Goal: Information Seeking & Learning: Learn about a topic

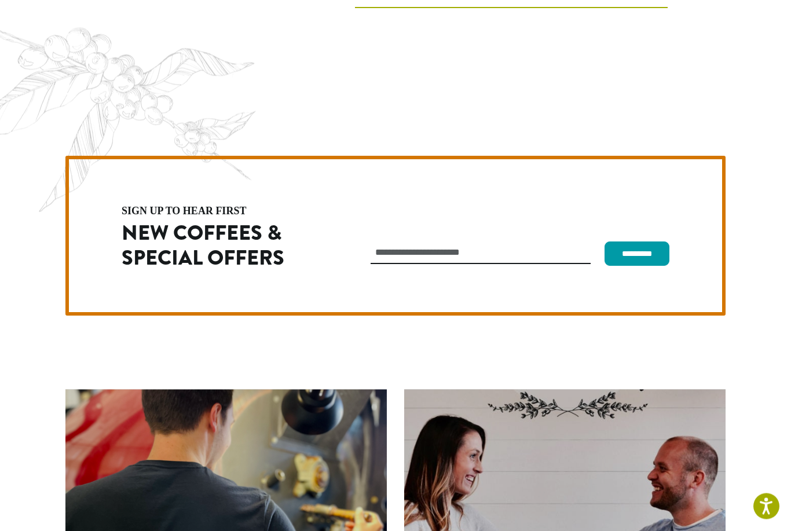
scroll to position [3247, 0]
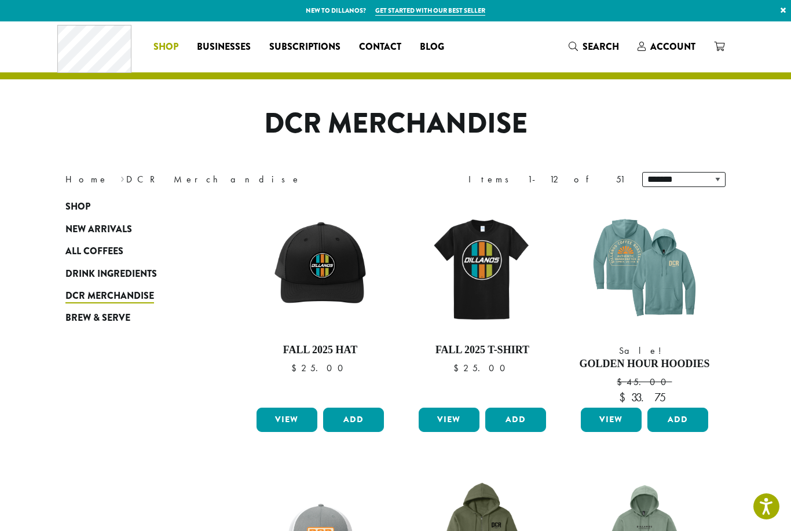
click at [167, 48] on span "Shop" at bounding box center [165, 47] width 25 height 14
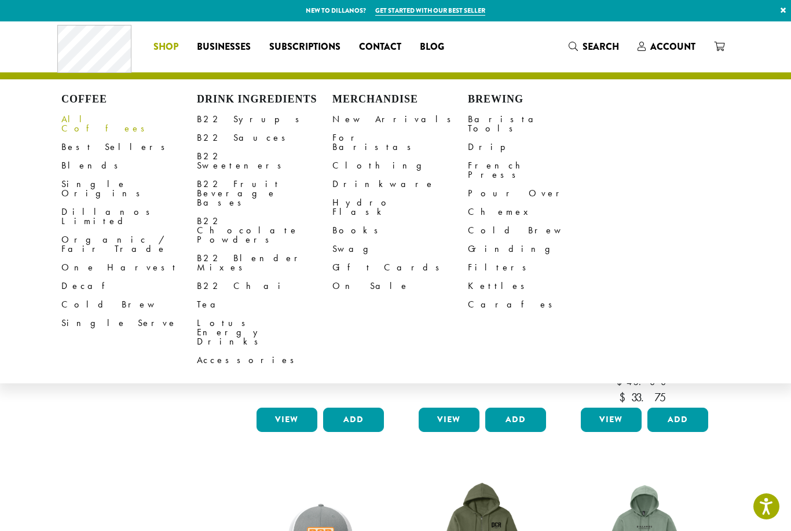
click at [82, 123] on link "All Coffees" at bounding box center [129, 124] width 136 height 28
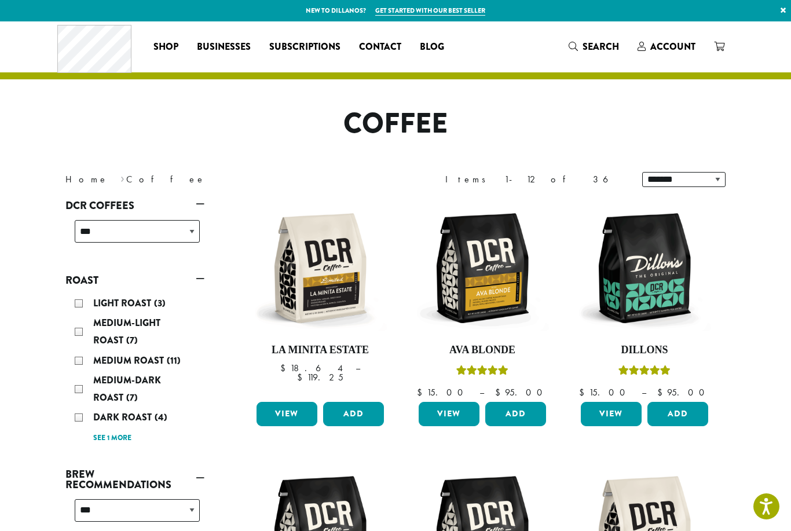
scroll to position [912, 0]
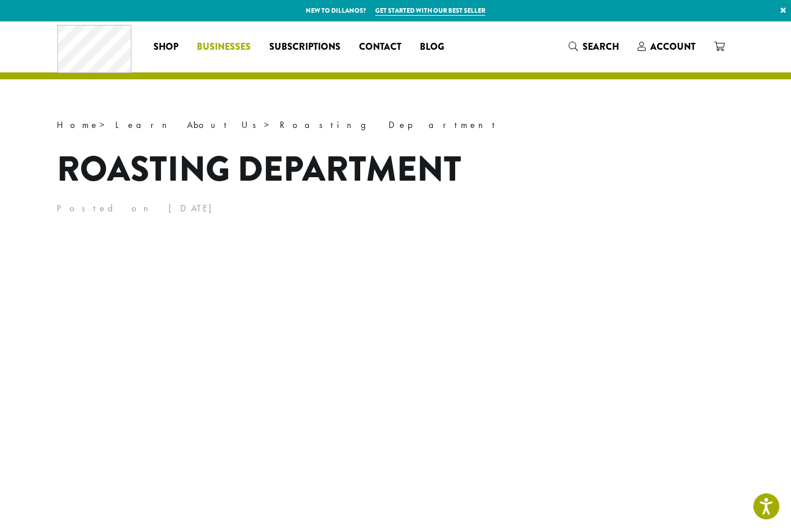
click at [214, 46] on span "Businesses" at bounding box center [224, 47] width 54 height 14
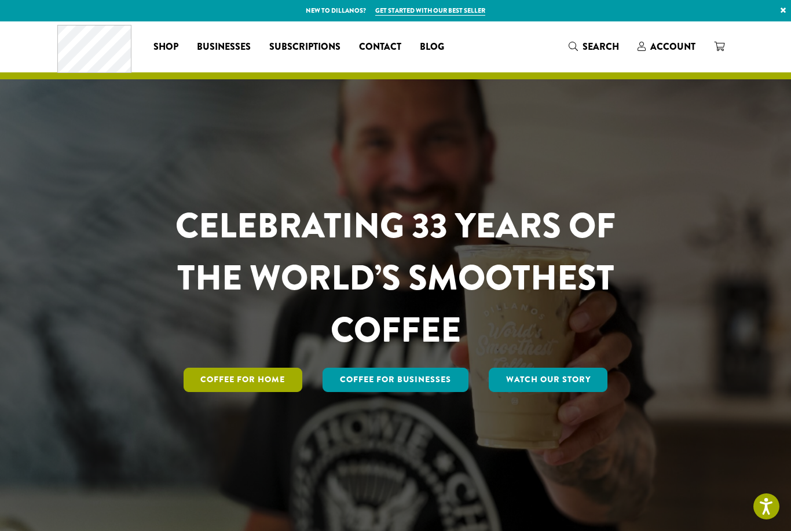
click at [259, 392] on link "Coffee for Home" at bounding box center [243, 380] width 119 height 24
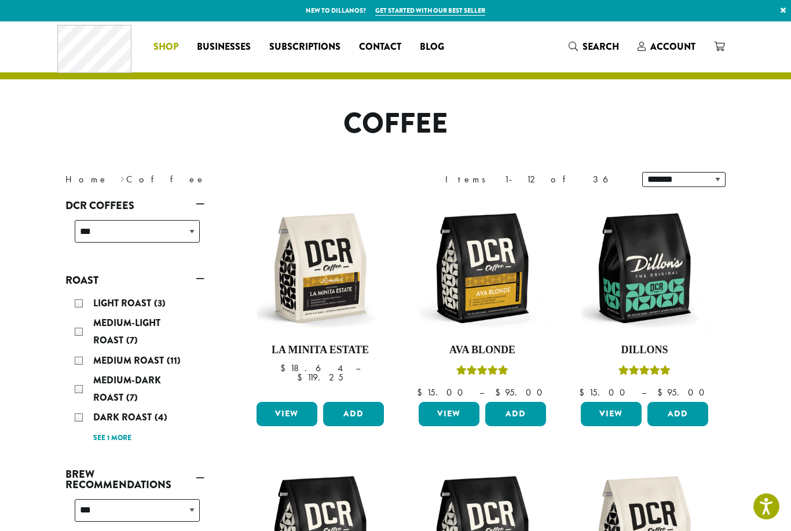
click at [163, 47] on span "Shop" at bounding box center [165, 47] width 25 height 14
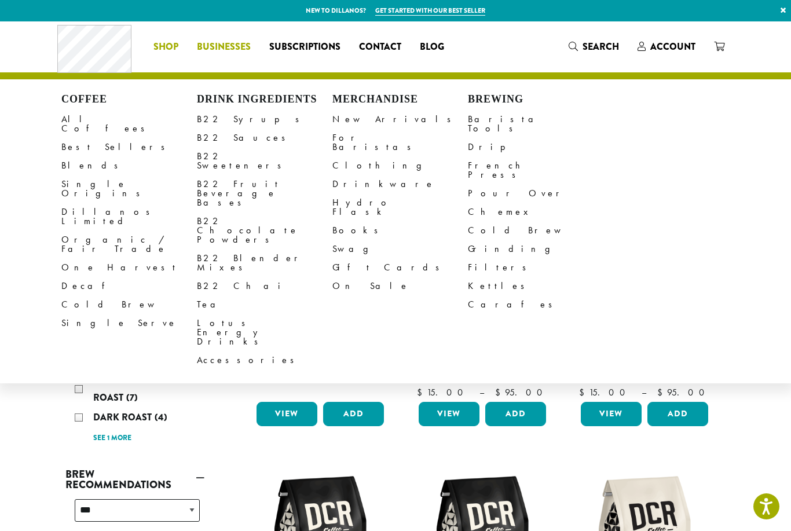
click at [225, 46] on span "Businesses" at bounding box center [224, 47] width 54 height 14
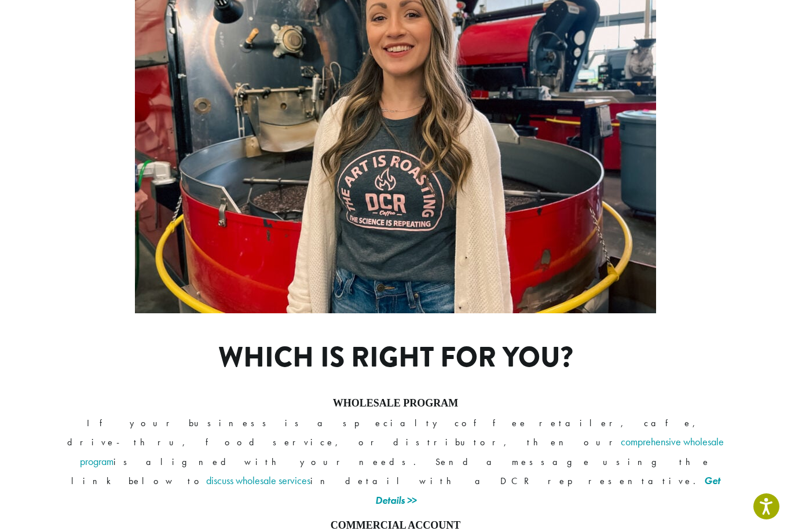
scroll to position [777, 0]
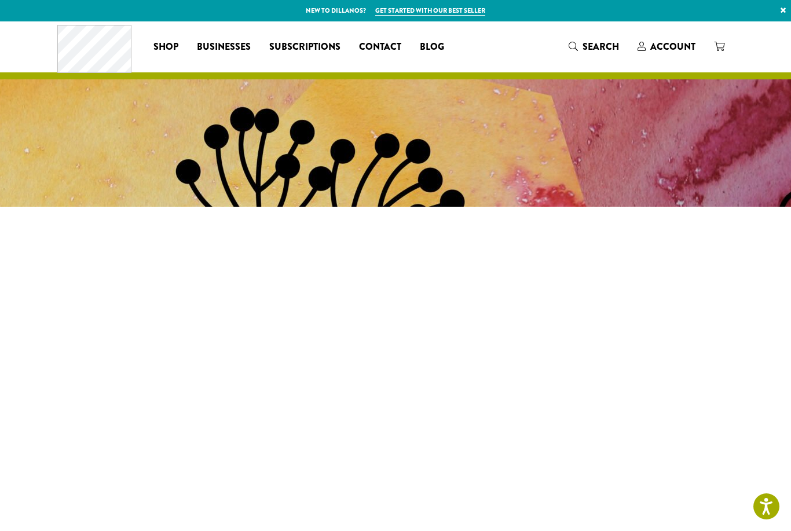
drag, startPoint x: 422, startPoint y: 0, endPoint x: -1, endPoint y: -1, distance: 422.3
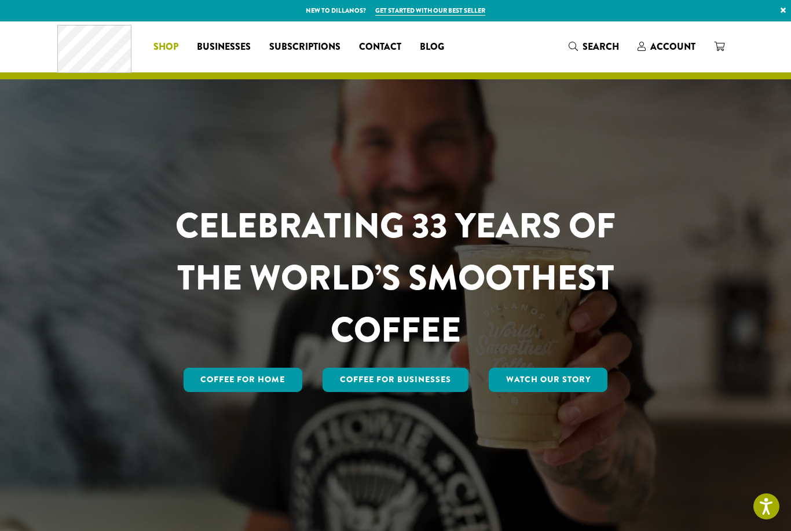
click at [157, 47] on span "Shop" at bounding box center [165, 47] width 25 height 14
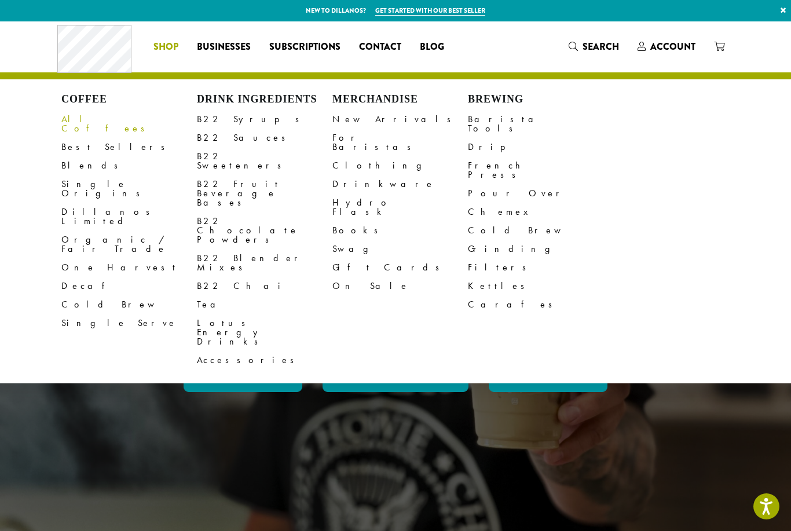
click at [76, 120] on link "All Coffees" at bounding box center [129, 124] width 136 height 28
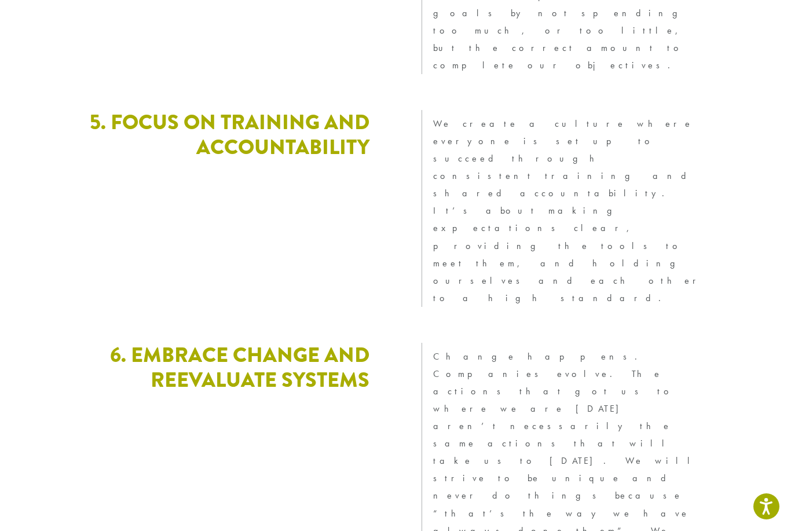
scroll to position [3090, 0]
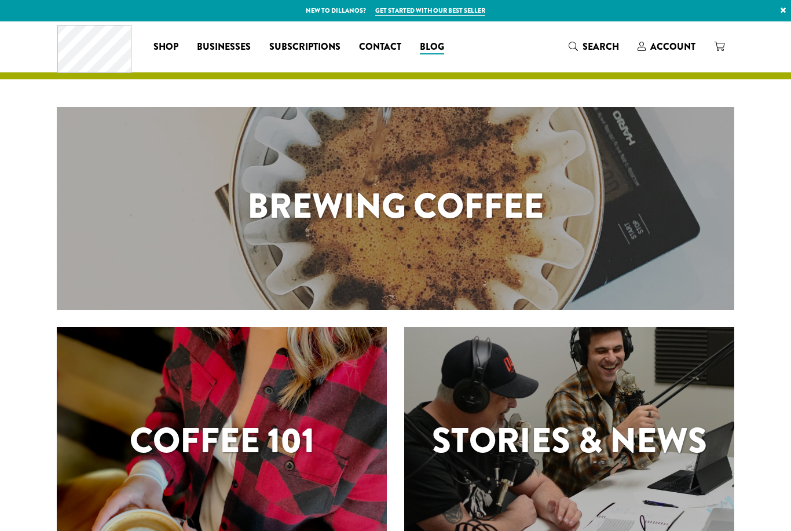
scroll to position [365, 0]
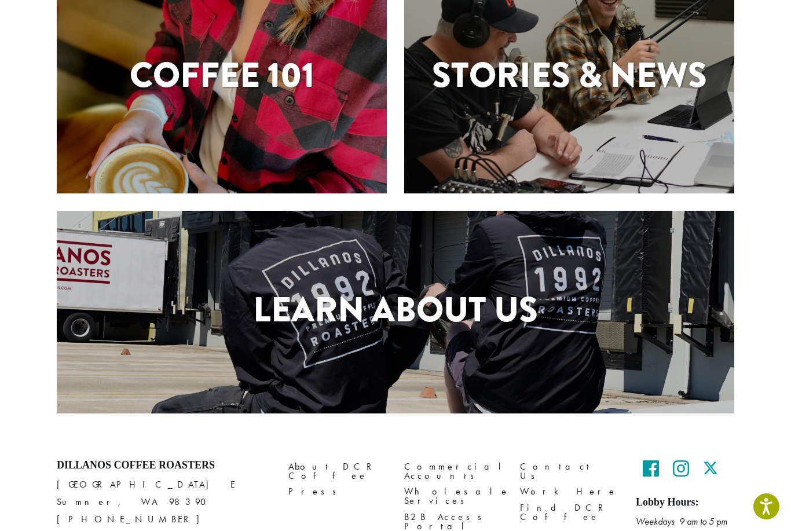
click at [386, 319] on h1 "Learn About Us" at bounding box center [396, 310] width 678 height 52
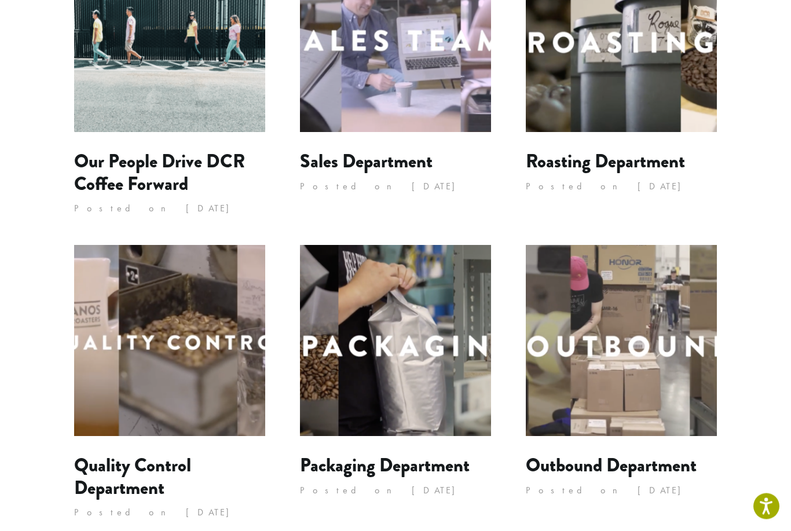
scroll to position [254, 0]
click at [633, 83] on img at bounding box center [621, 36] width 191 height 191
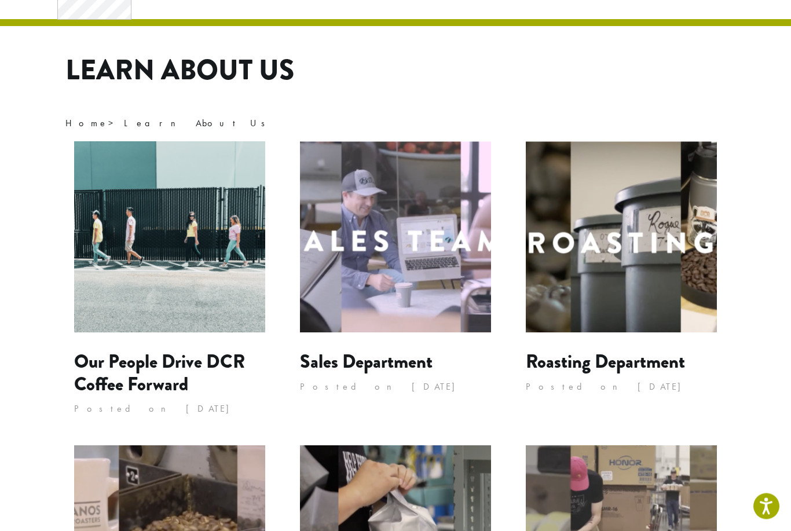
scroll to position [59, 0]
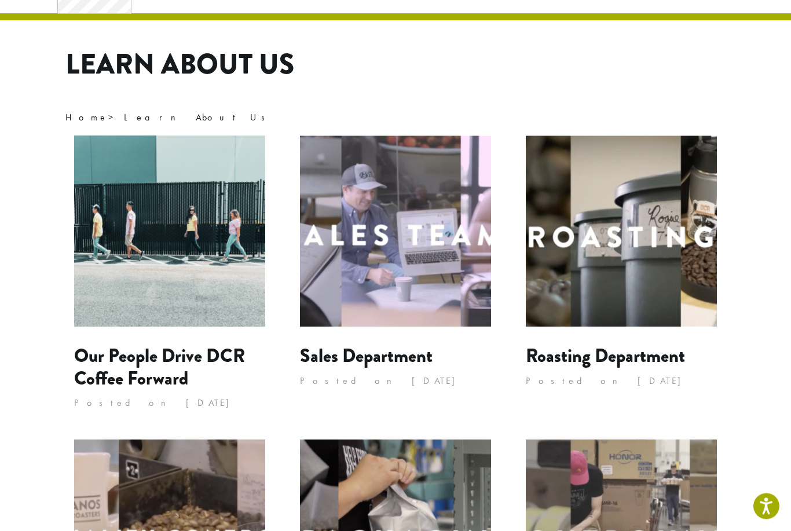
click at [177, 239] on img at bounding box center [169, 231] width 191 height 191
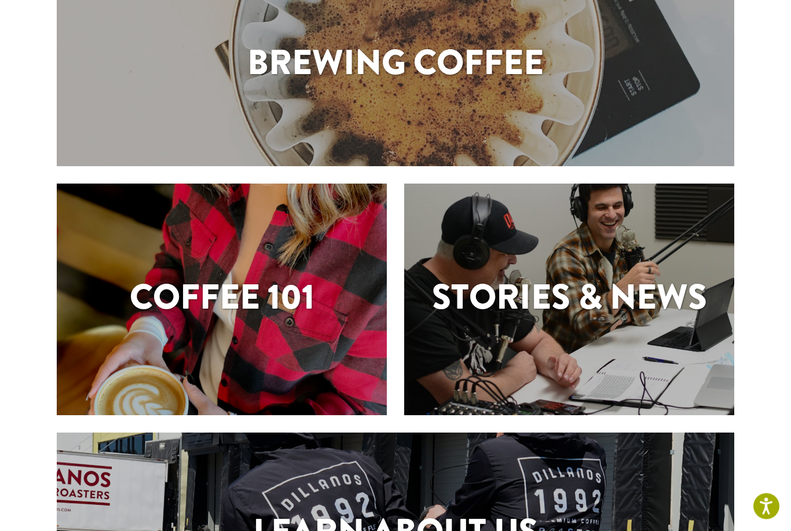
scroll to position [144, 0]
click at [276, 251] on div "Coffee 101" at bounding box center [222, 300] width 330 height 232
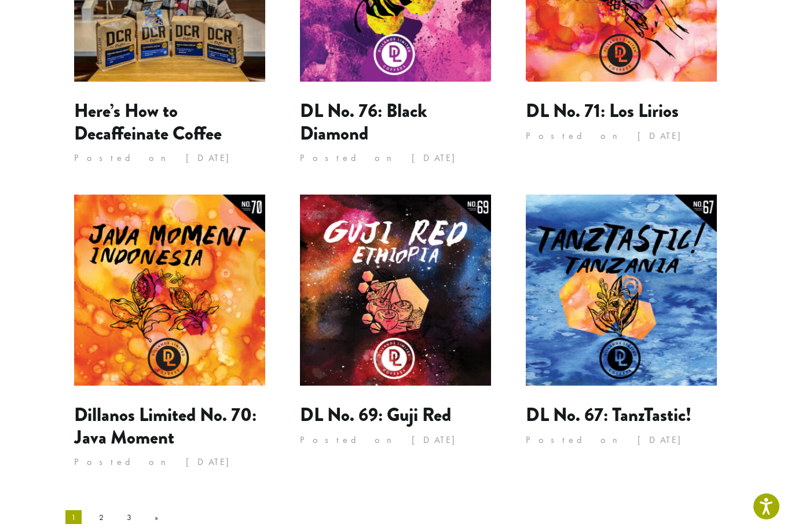
scroll to position [1025, 0]
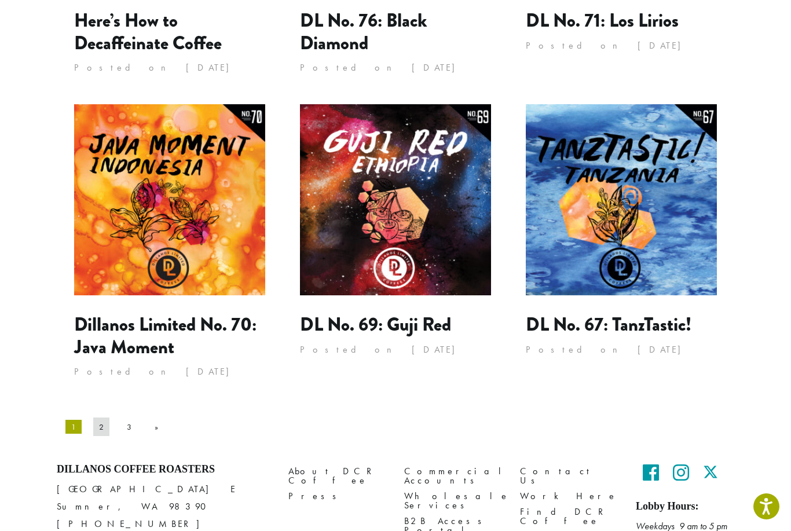
click at [93, 418] on link "2" at bounding box center [101, 427] width 16 height 19
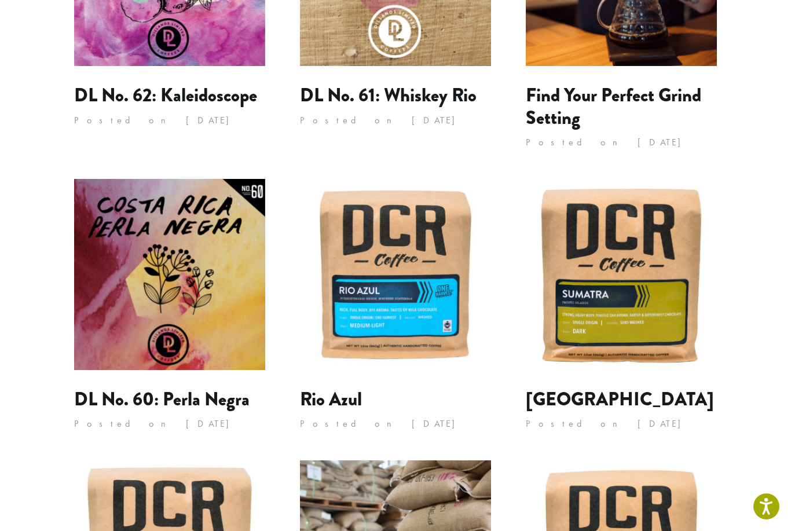
scroll to position [981, 0]
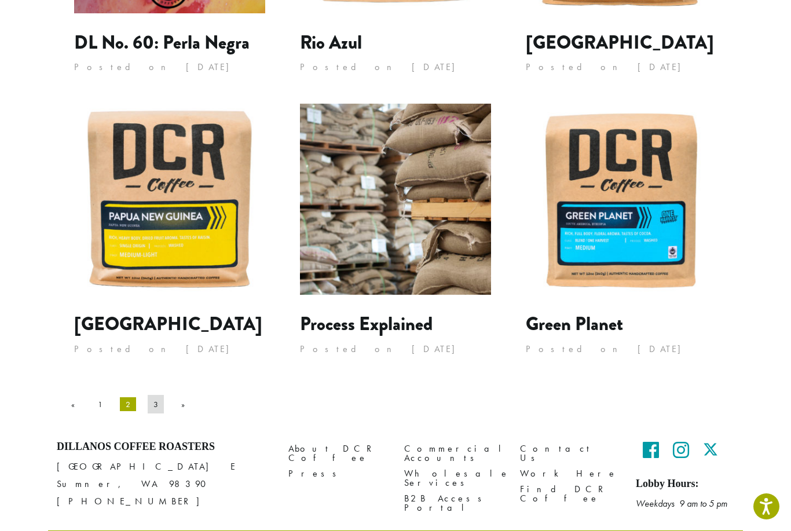
click at [148, 401] on link "3" at bounding box center [156, 404] width 16 height 19
